Goal: Navigation & Orientation: Find specific page/section

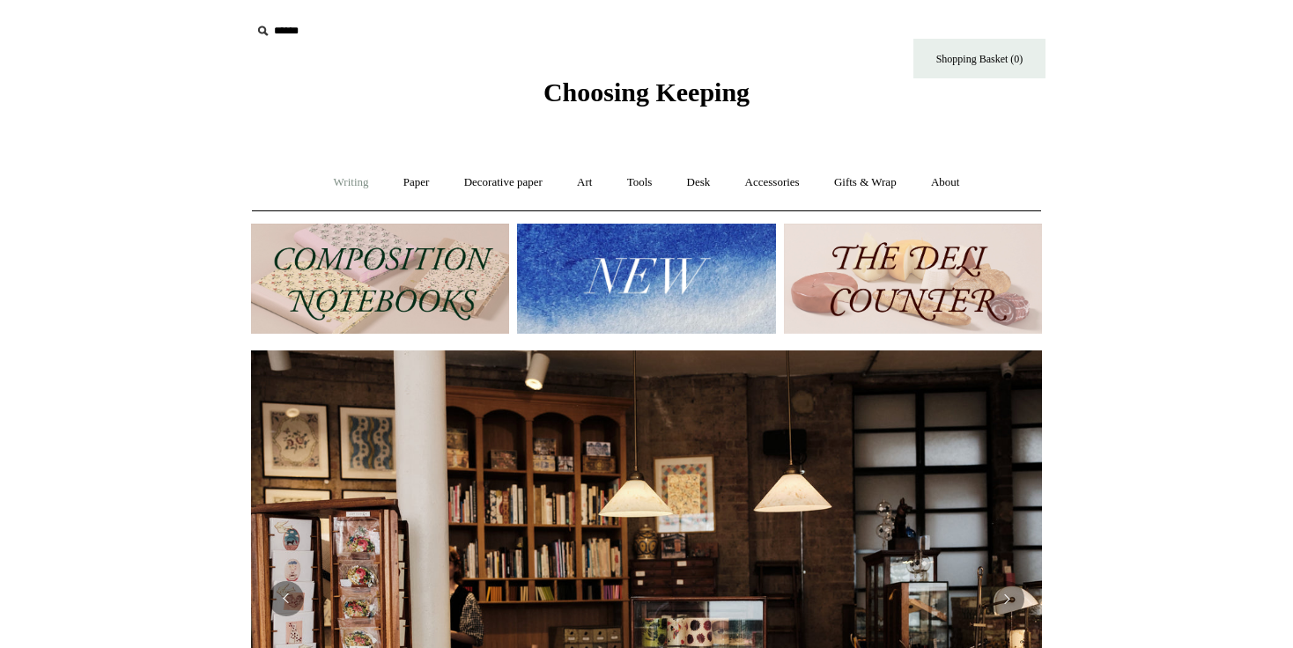
click at [338, 182] on link "Writing +" at bounding box center [351, 182] width 67 height 47
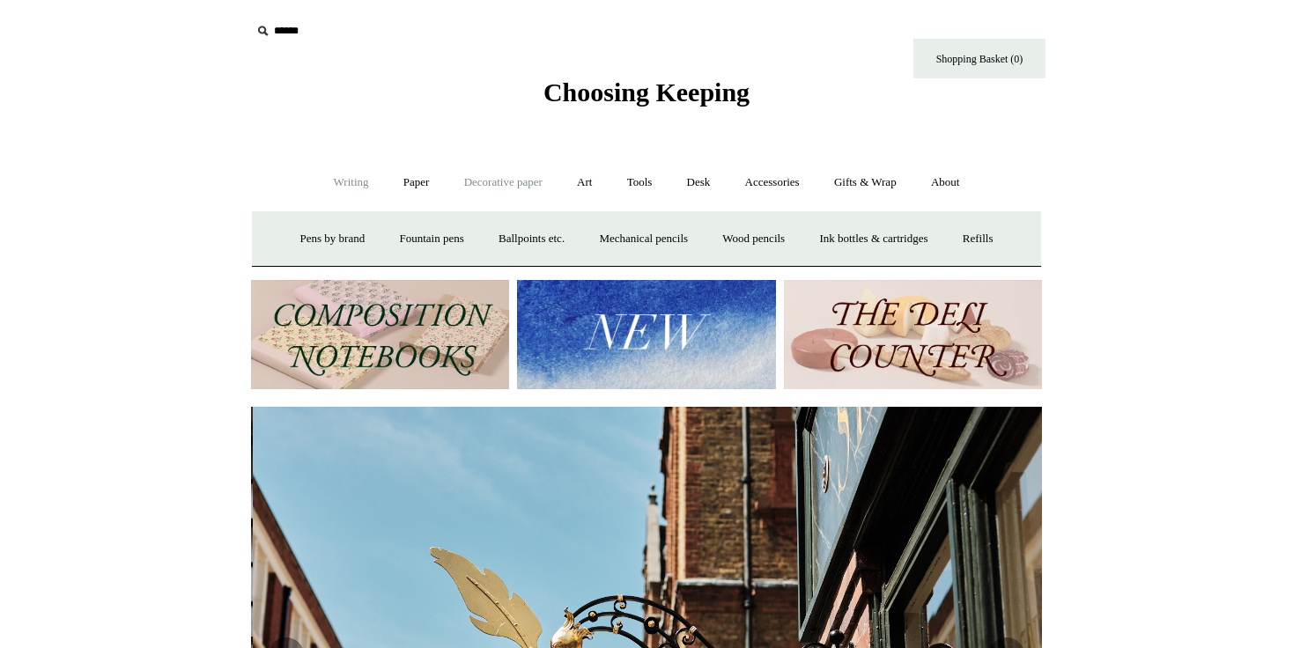
scroll to position [0, 791]
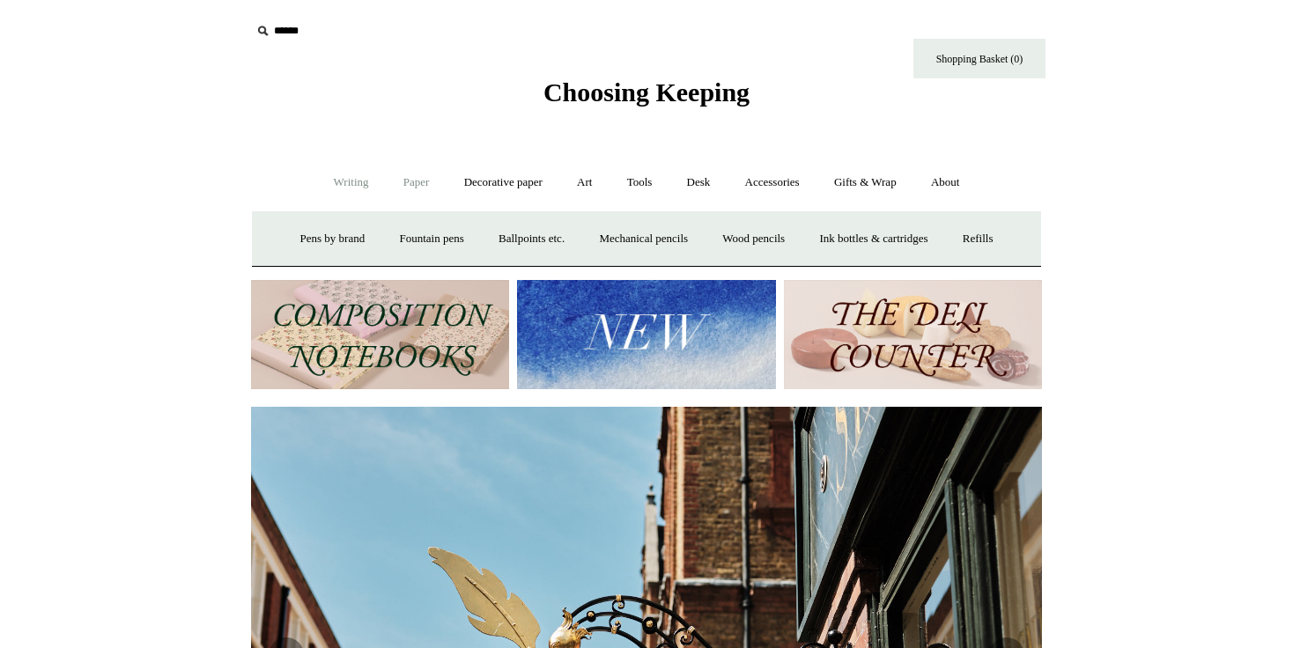
click at [426, 184] on link "Paper +" at bounding box center [417, 182] width 58 height 47
click at [390, 239] on link "Notebooks +" at bounding box center [399, 239] width 81 height 47
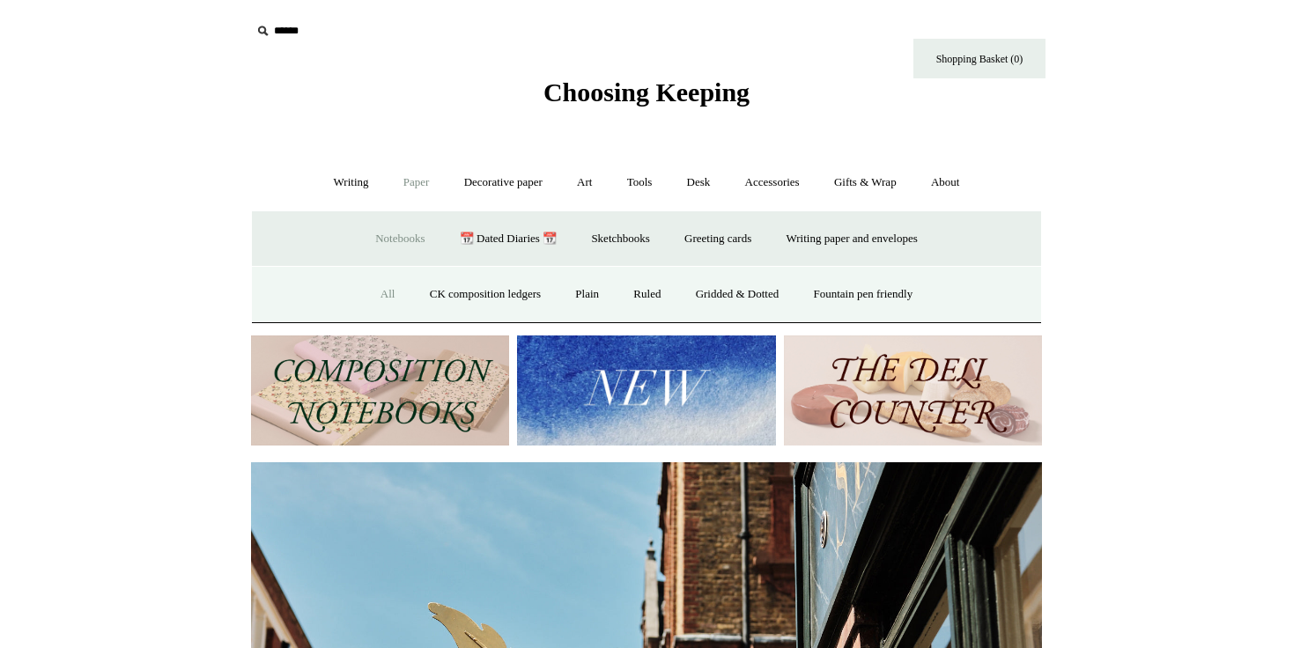
click at [369, 289] on link "All" at bounding box center [388, 294] width 47 height 47
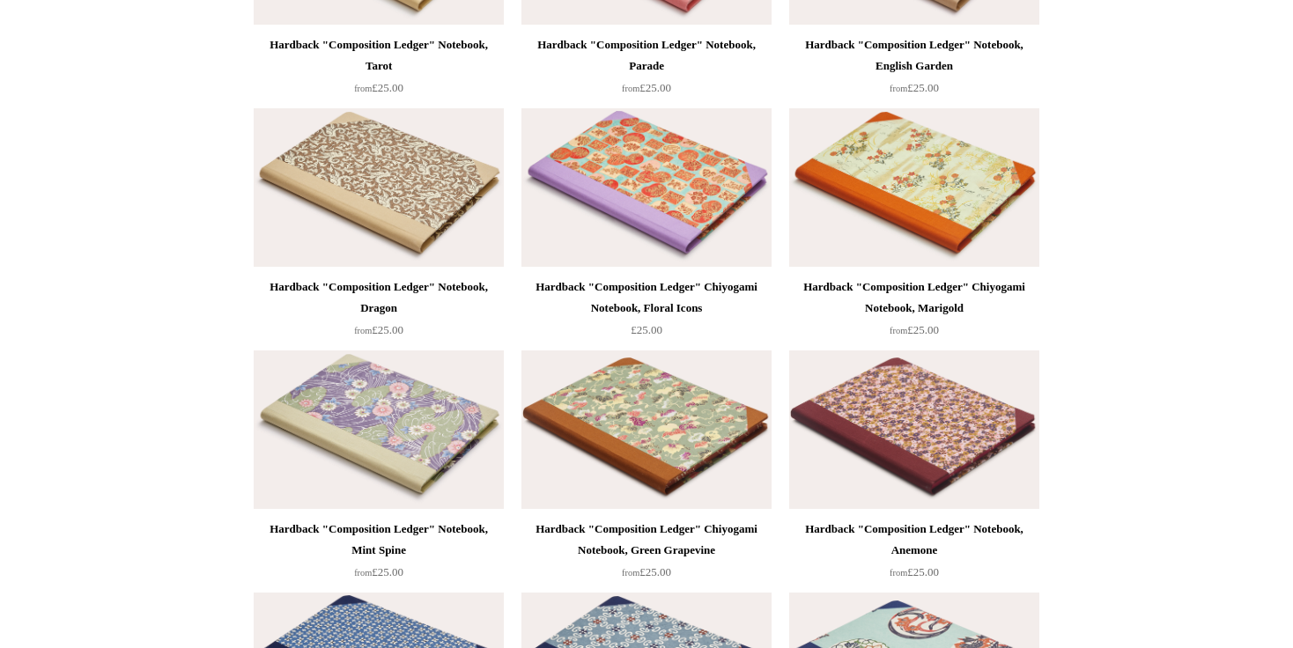
scroll to position [1522, 0]
